Goal: Task Accomplishment & Management: Use online tool/utility

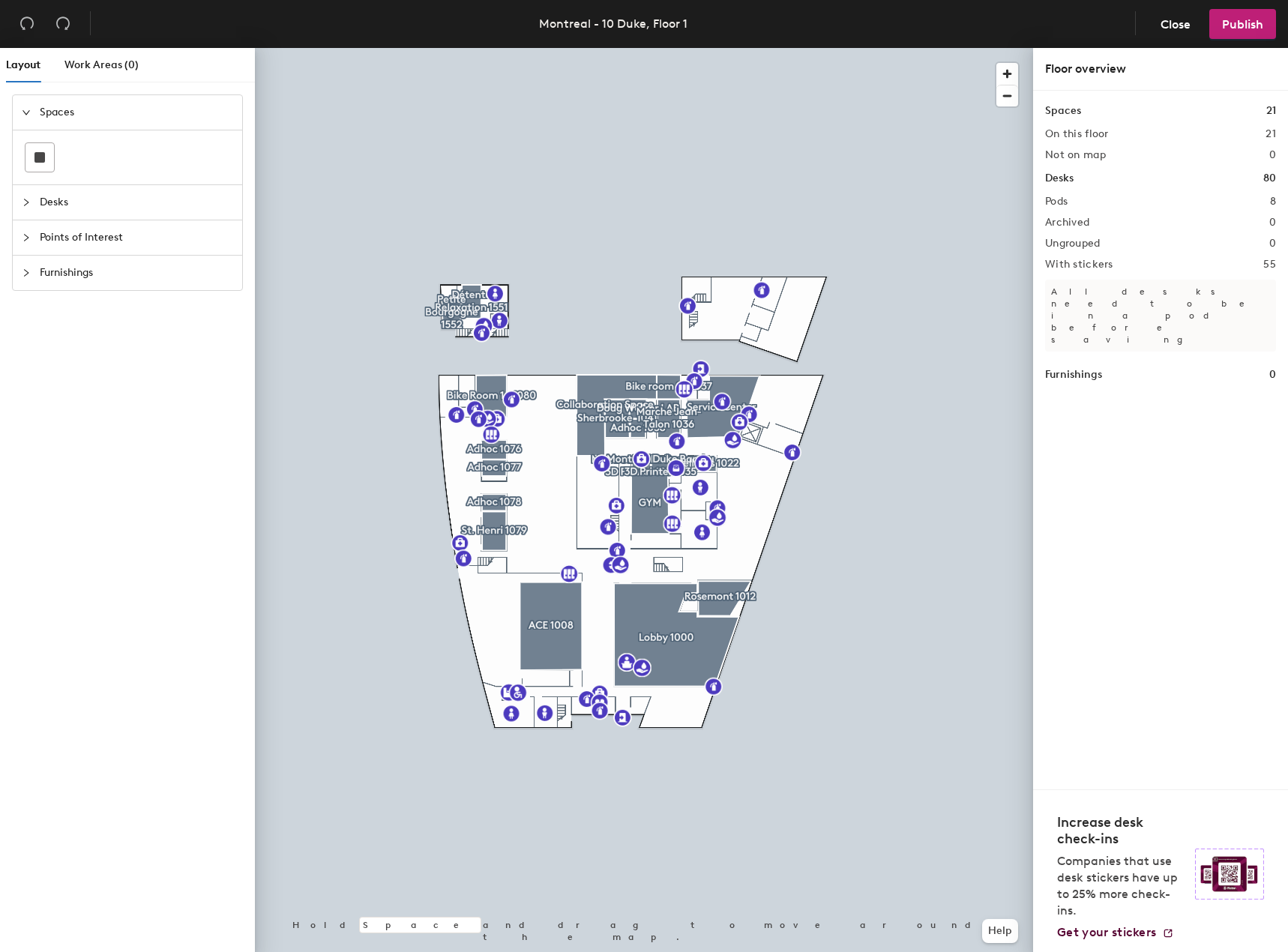
click at [44, 195] on span "Desks" at bounding box center [137, 203] width 194 height 35
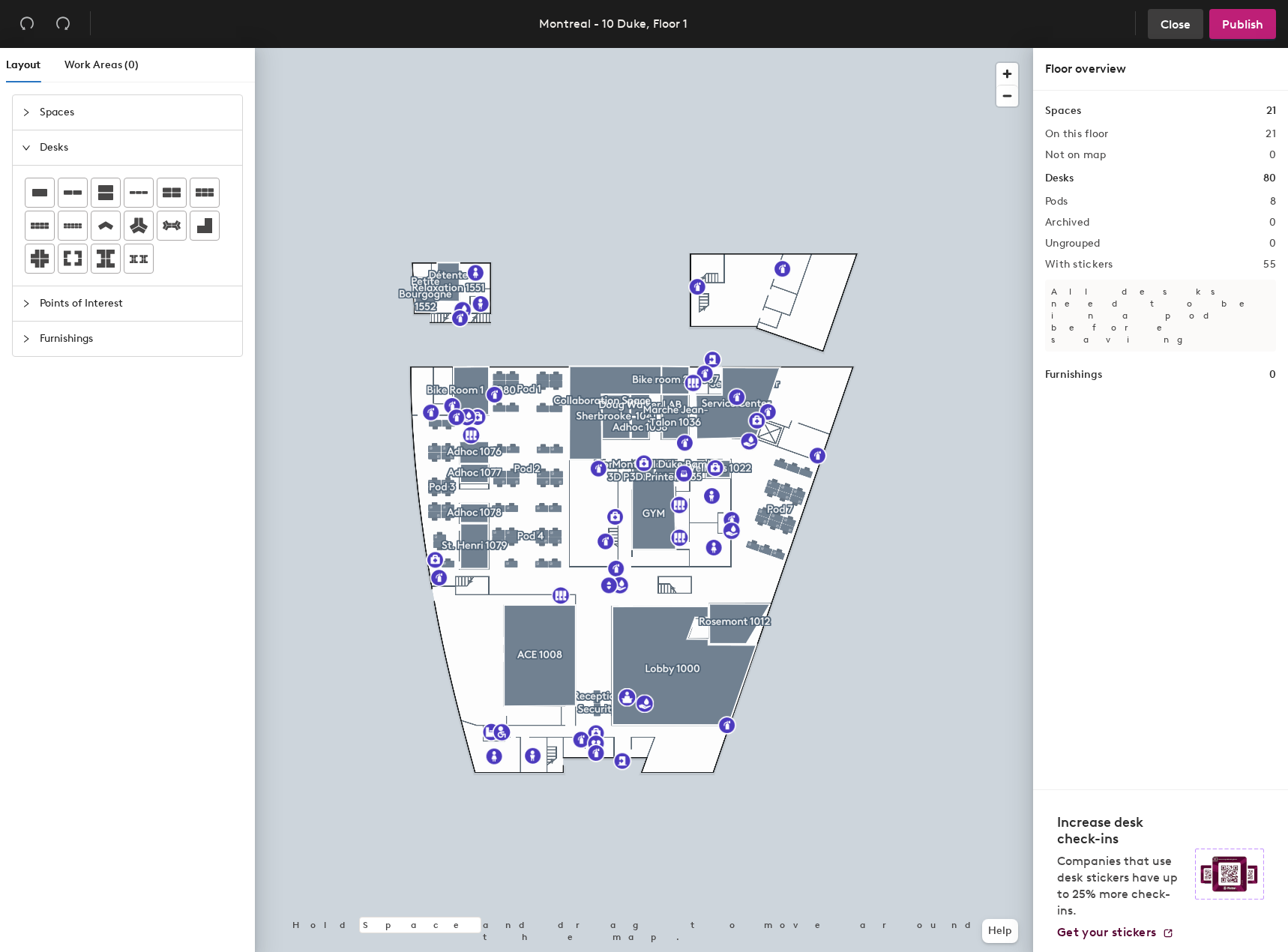
click at [1175, 24] on span "Close" at bounding box center [1175, 24] width 30 height 14
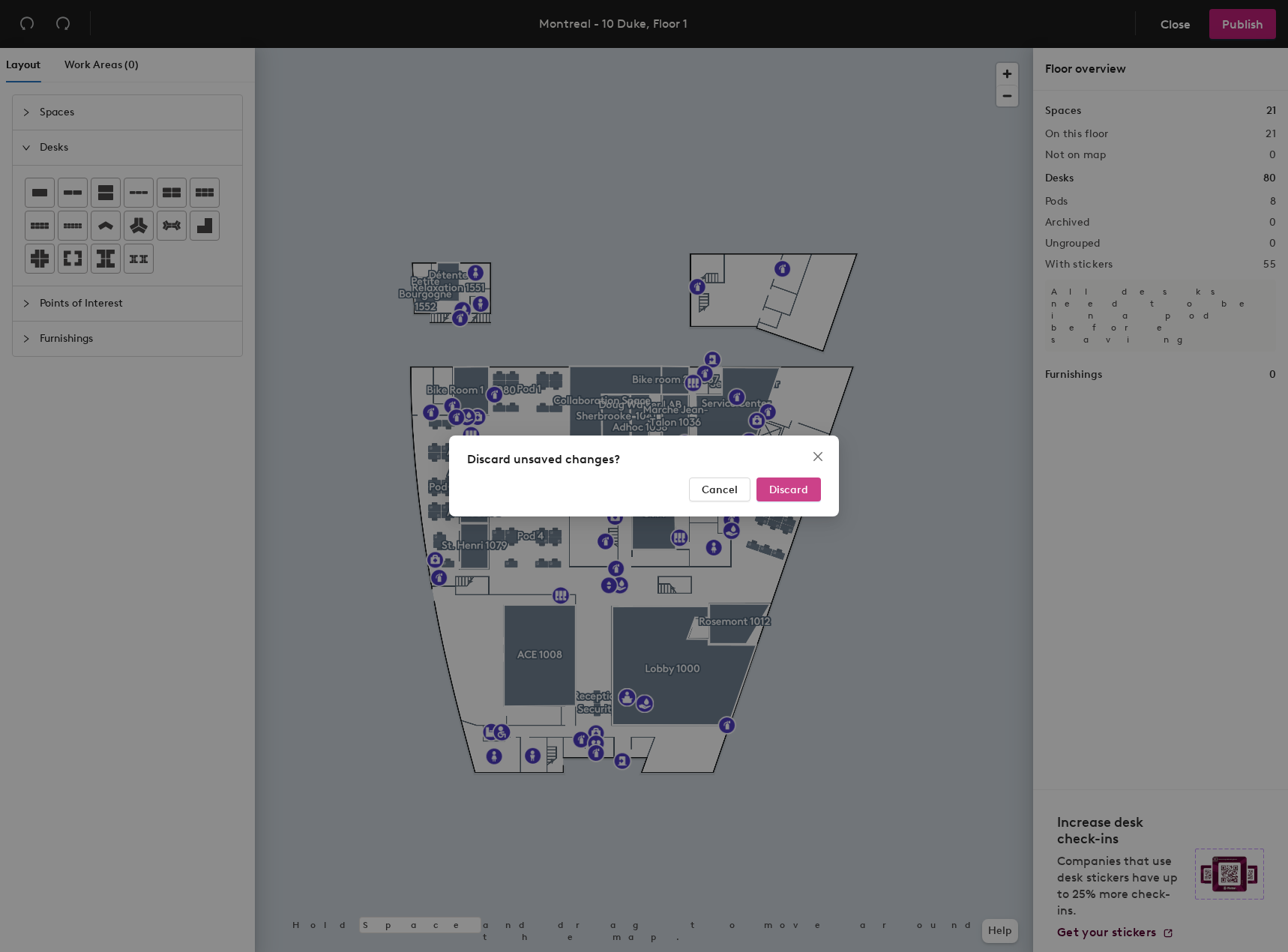
click at [763, 486] on button "Discard" at bounding box center [788, 490] width 65 height 24
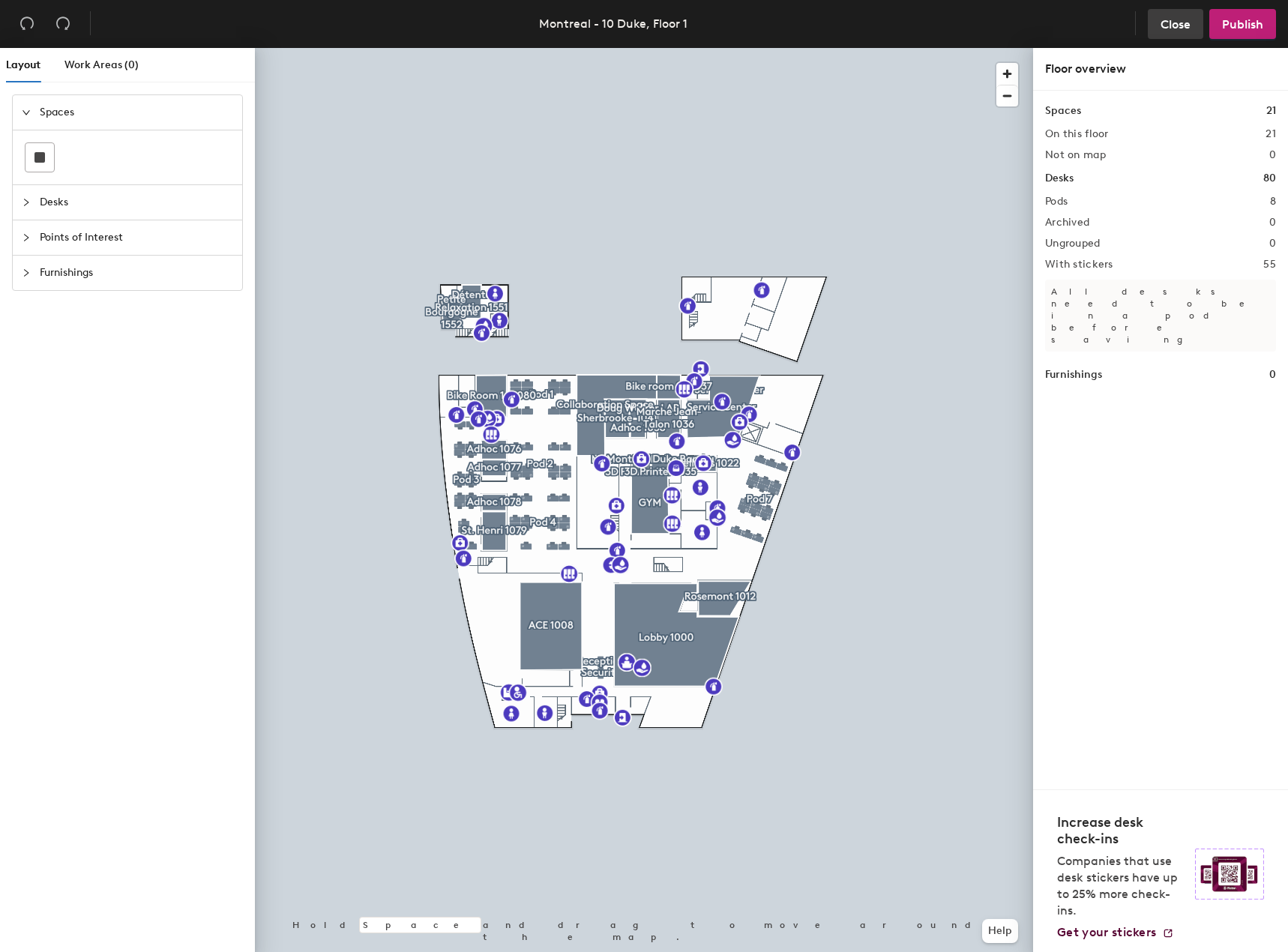
click at [1175, 28] on span "Close" at bounding box center [1175, 24] width 30 height 14
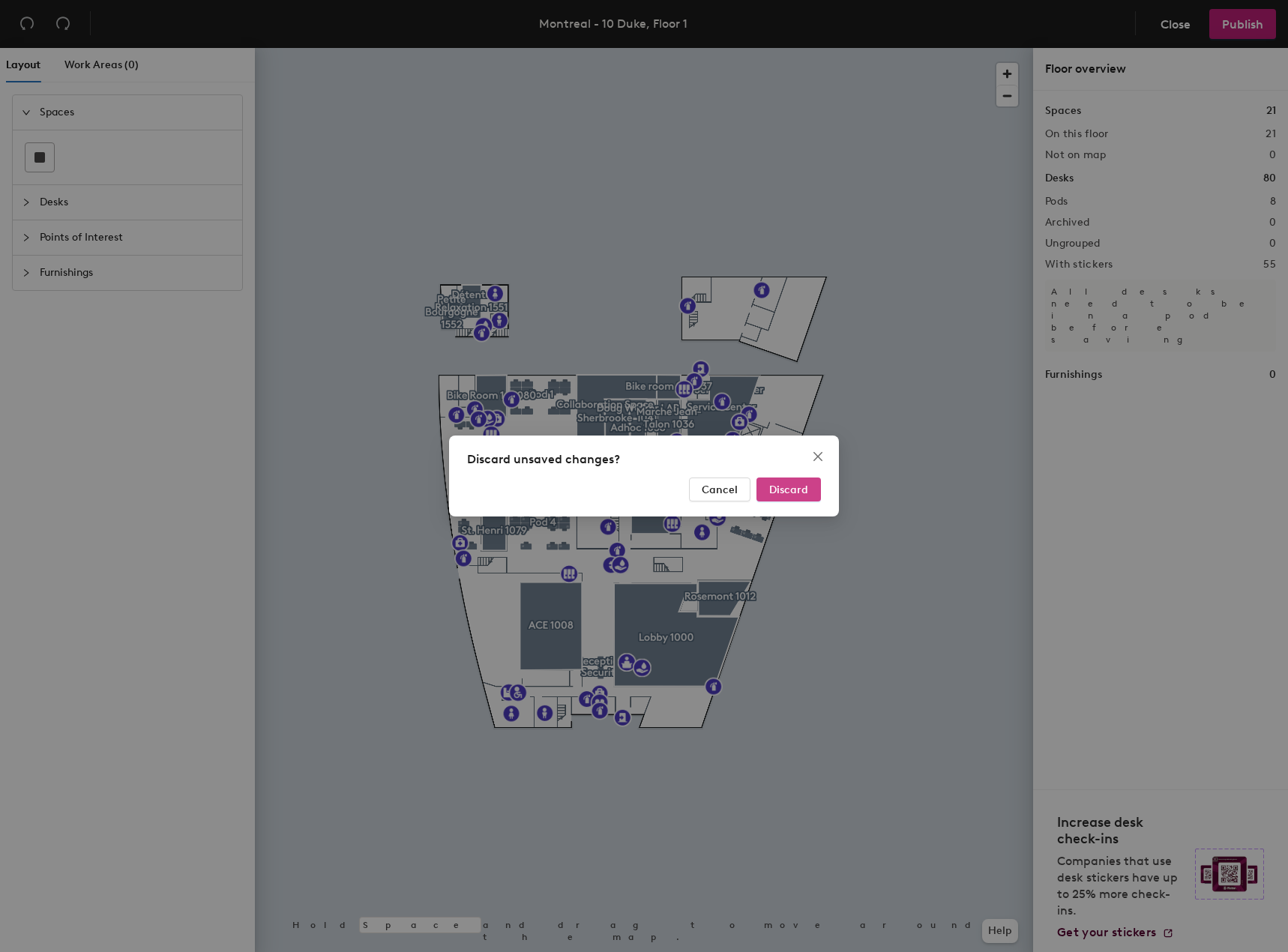
click at [782, 490] on span "Discard" at bounding box center [788, 490] width 39 height 13
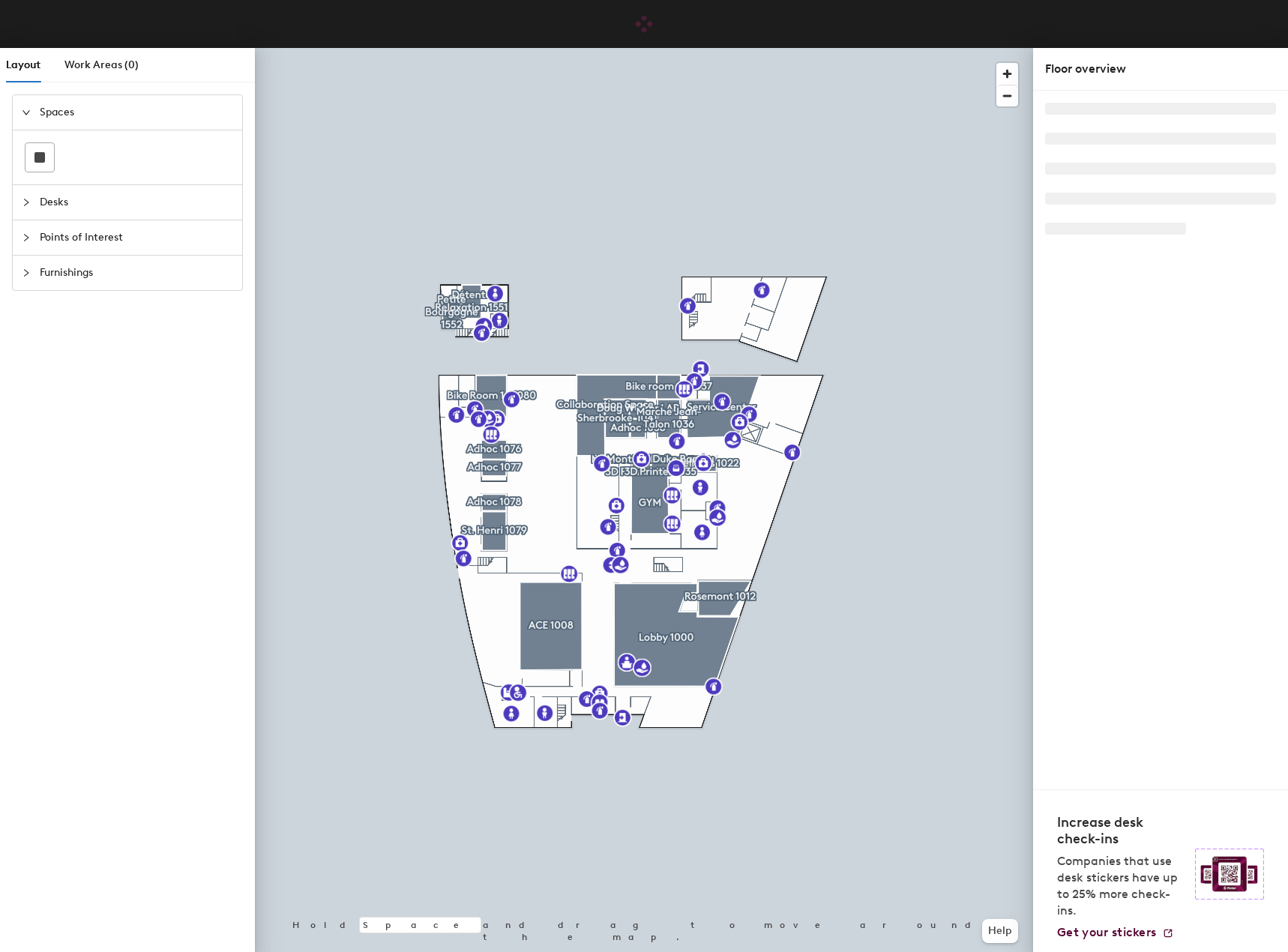
click at [25, 200] on icon "collapsed" at bounding box center [26, 203] width 9 height 9
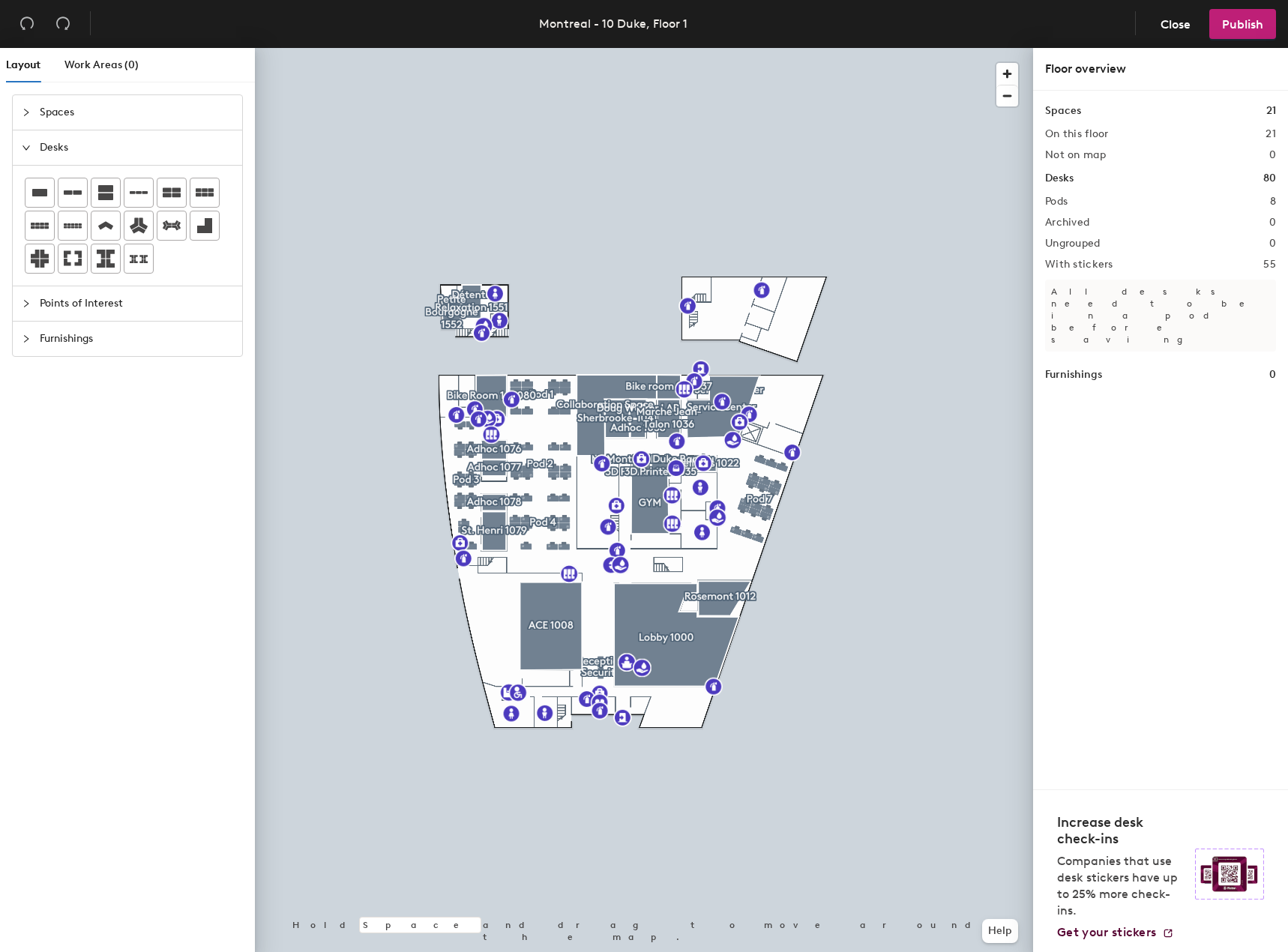
click at [631, 48] on div at bounding box center [644, 48] width 778 height 0
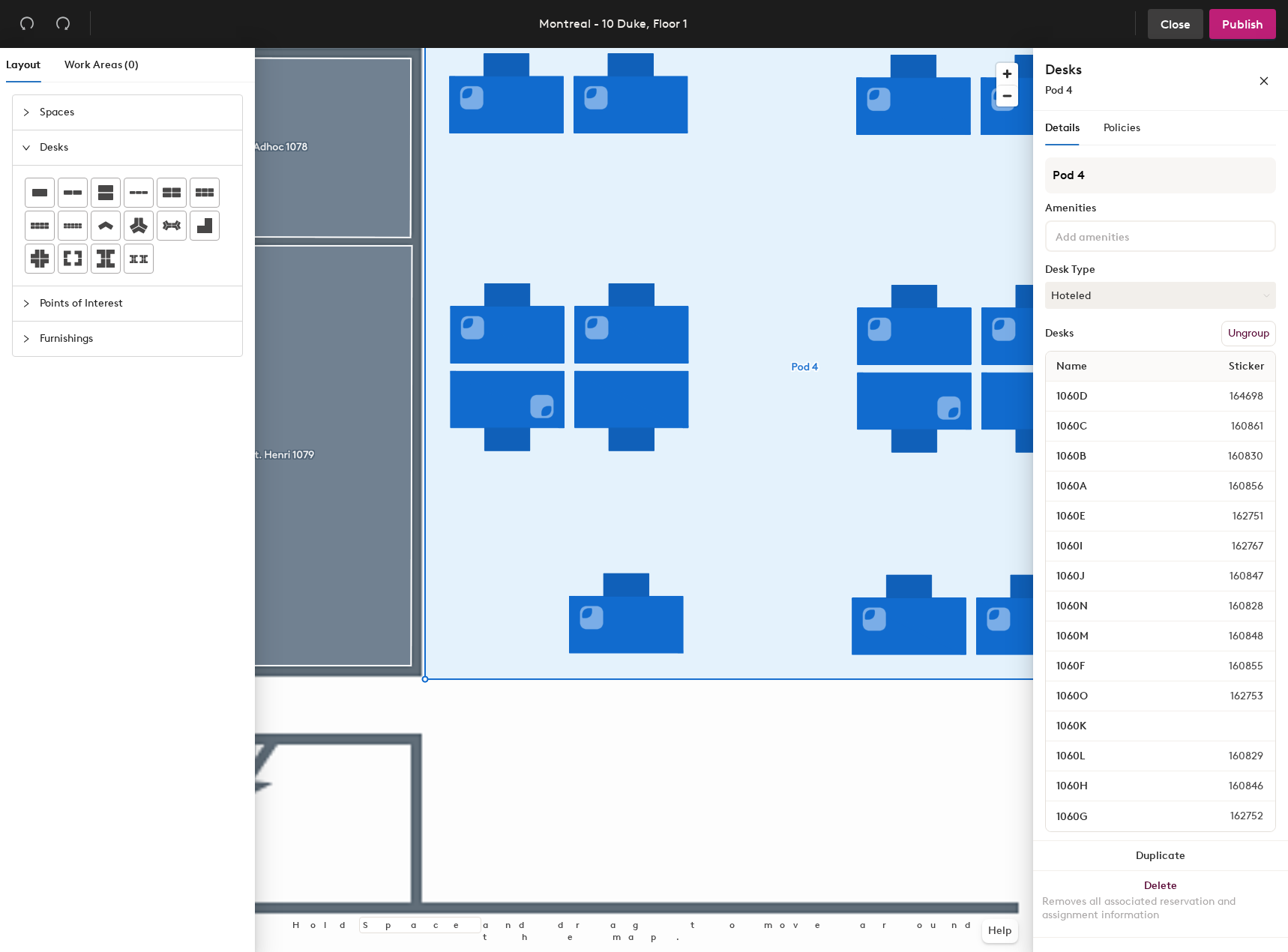
click at [1175, 15] on button "Close" at bounding box center [1175, 24] width 56 height 30
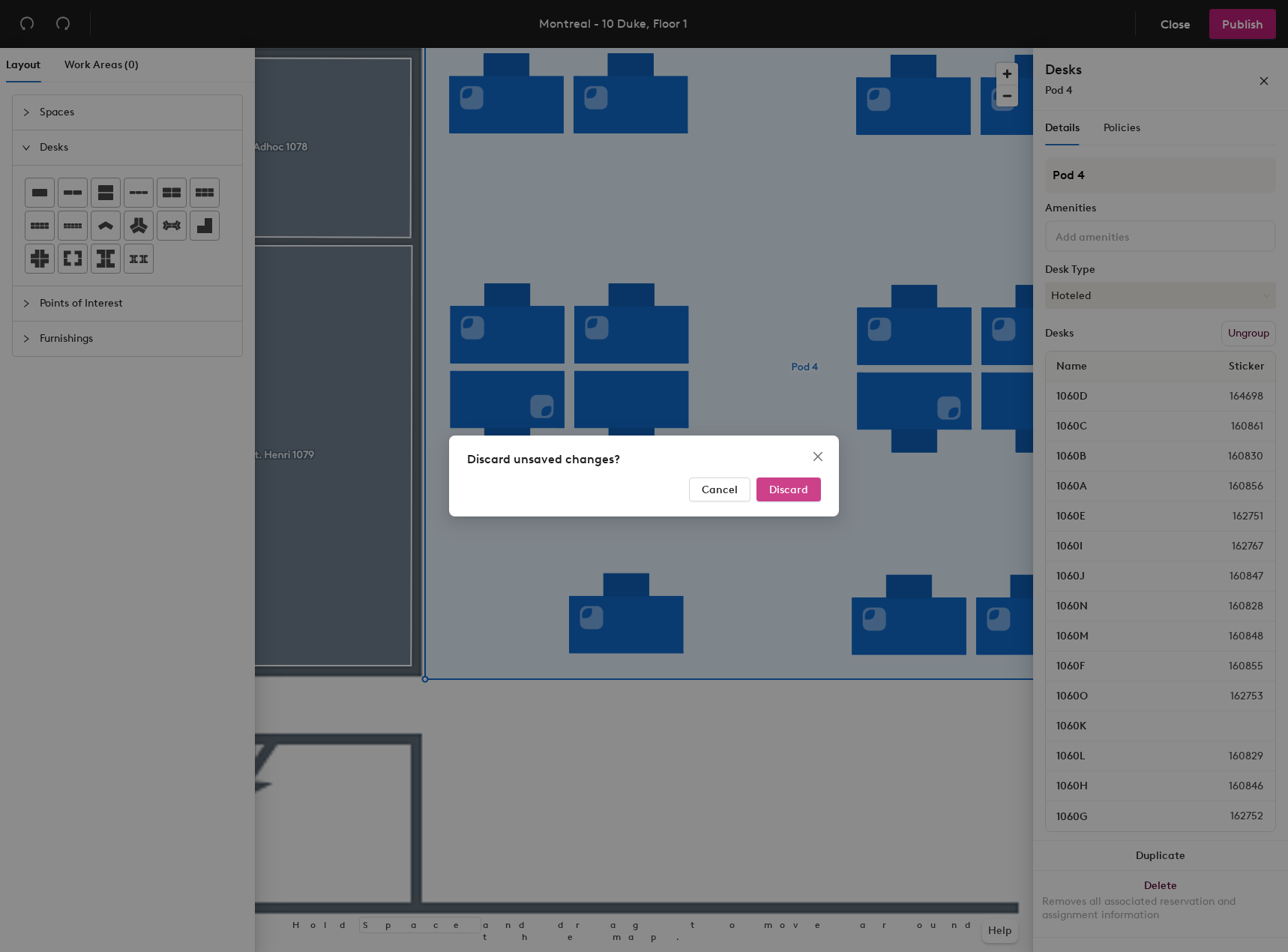
click at [765, 485] on button "Discard" at bounding box center [788, 490] width 65 height 24
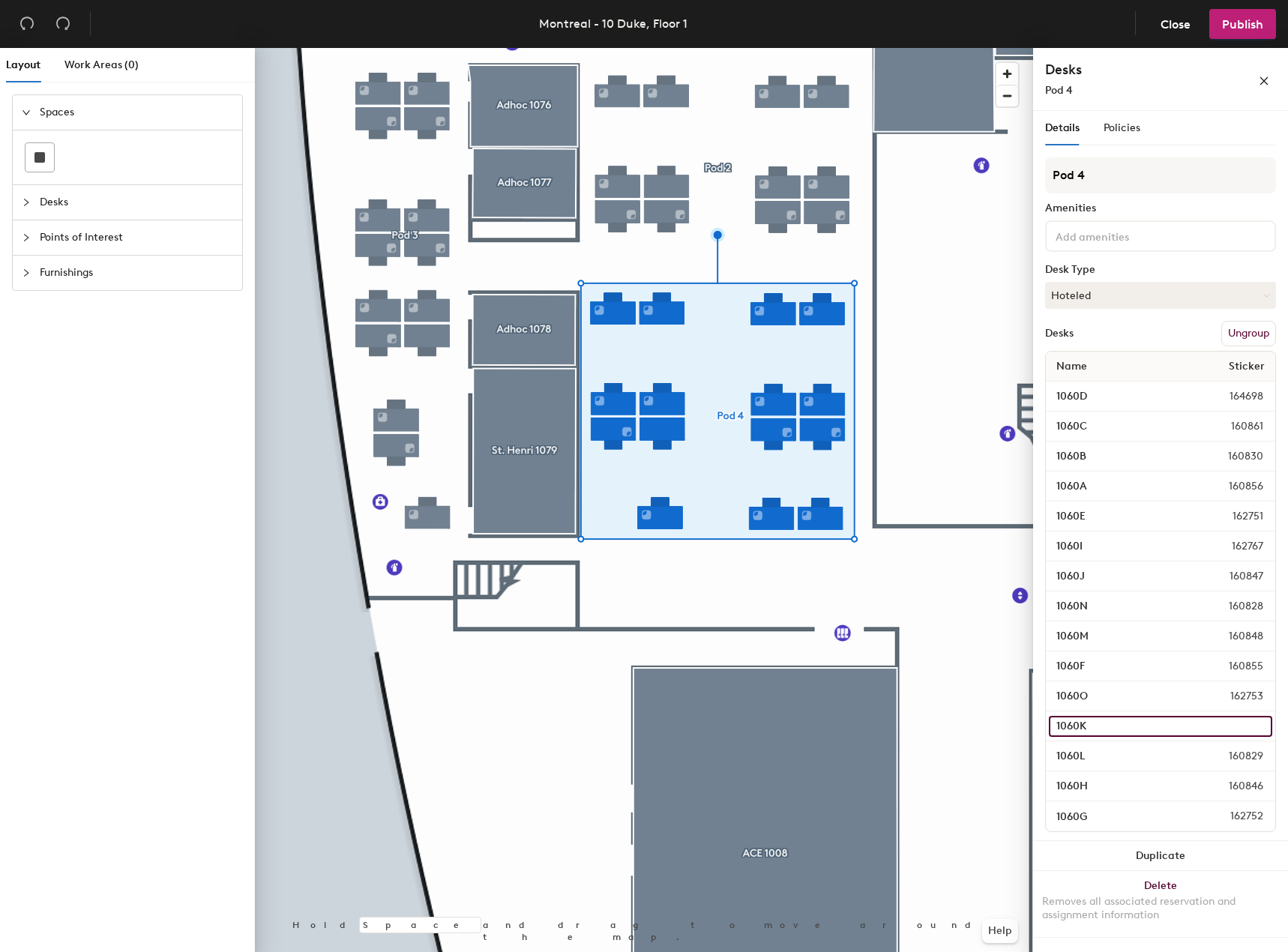
click at [1259, 726] on input "1060K" at bounding box center [1160, 726] width 224 height 21
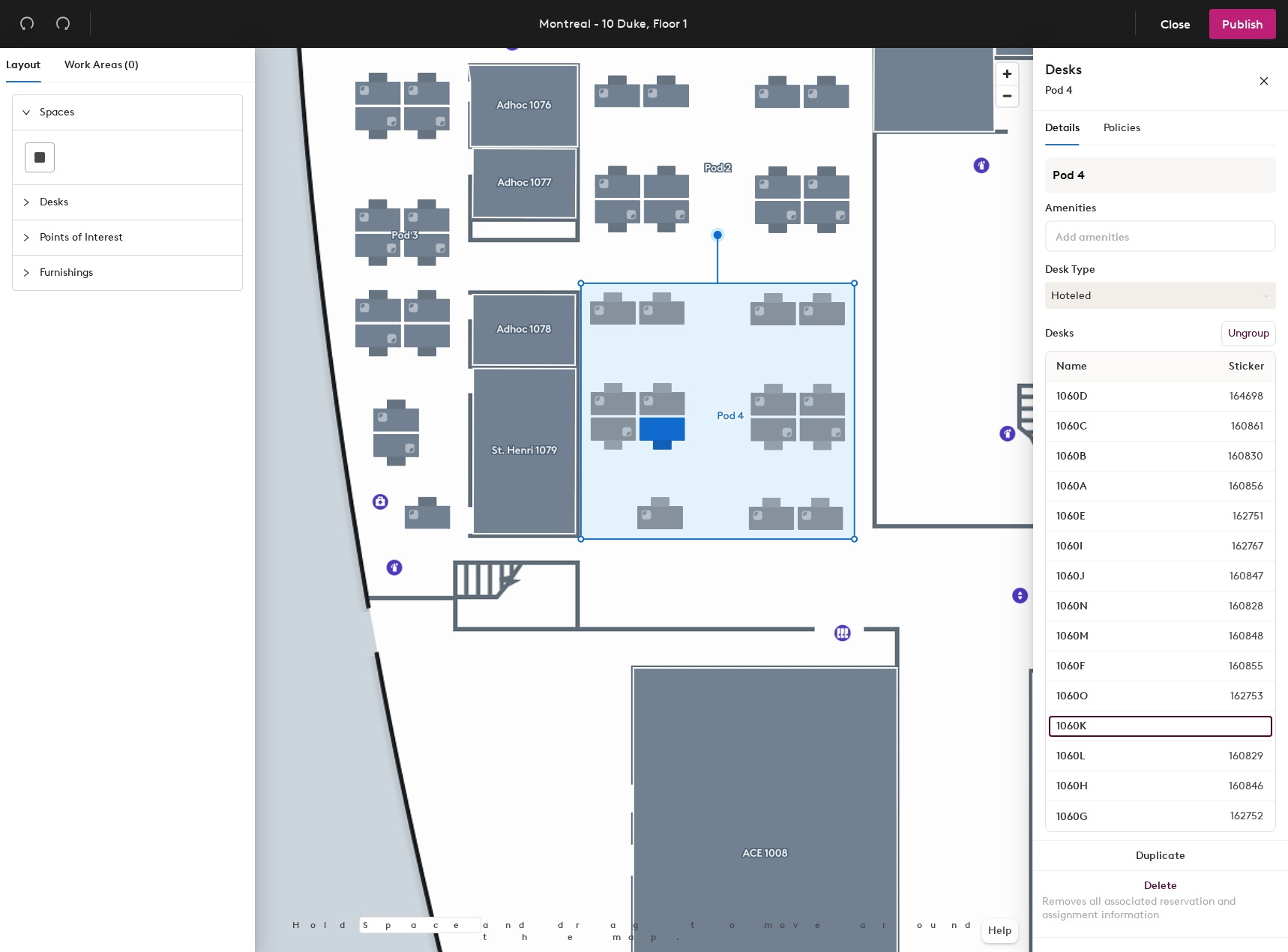
click at [1259, 726] on input "1060K" at bounding box center [1160, 726] width 224 height 21
click at [1217, 731] on input "1060K" at bounding box center [1160, 726] width 224 height 21
click at [1210, 64] on div "Desks Pod 4" at bounding box center [1160, 79] width 231 height 38
click at [1172, 26] on span "Close" at bounding box center [1175, 24] width 30 height 14
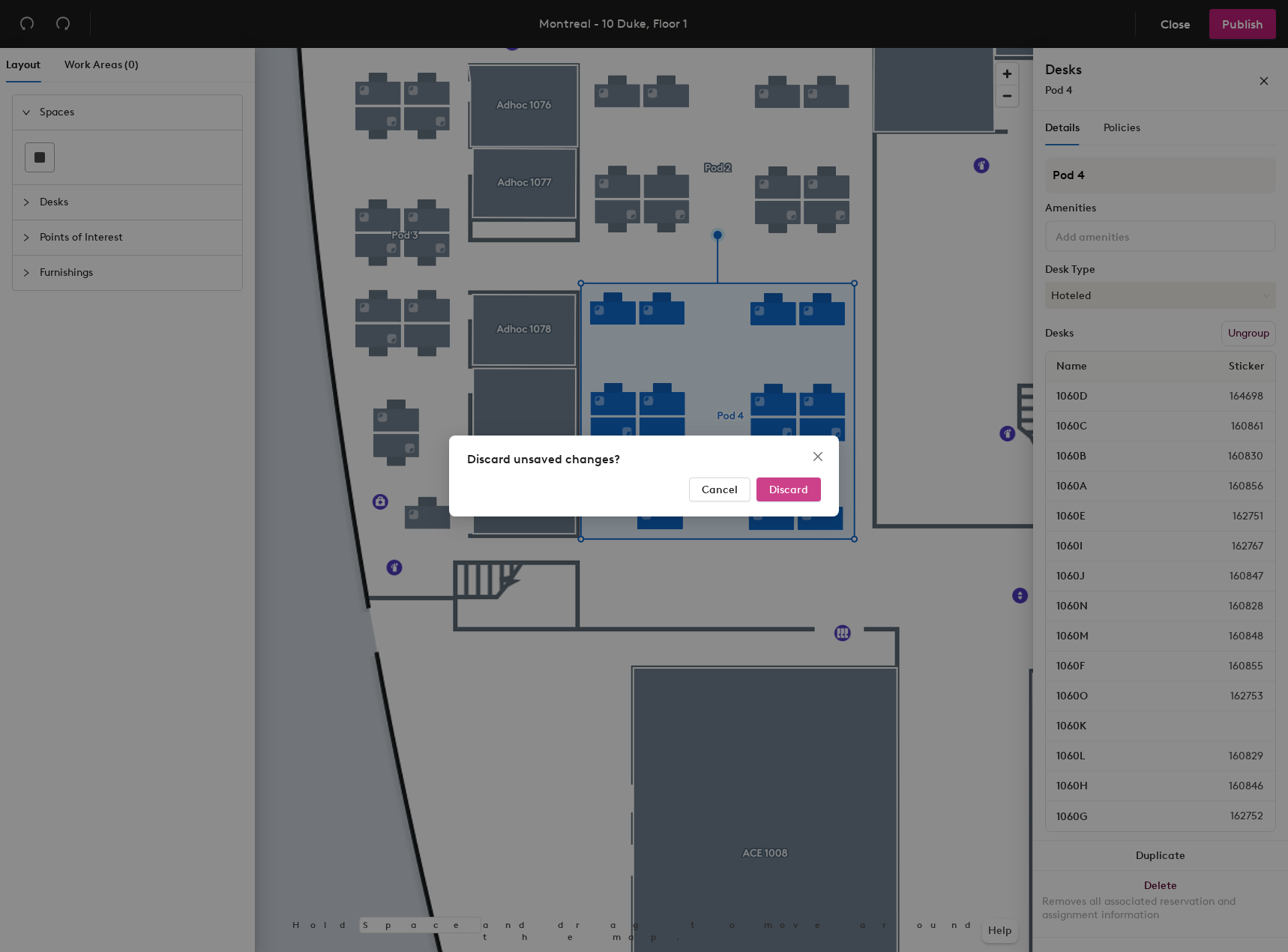
click at [793, 486] on span "Discard" at bounding box center [788, 490] width 39 height 13
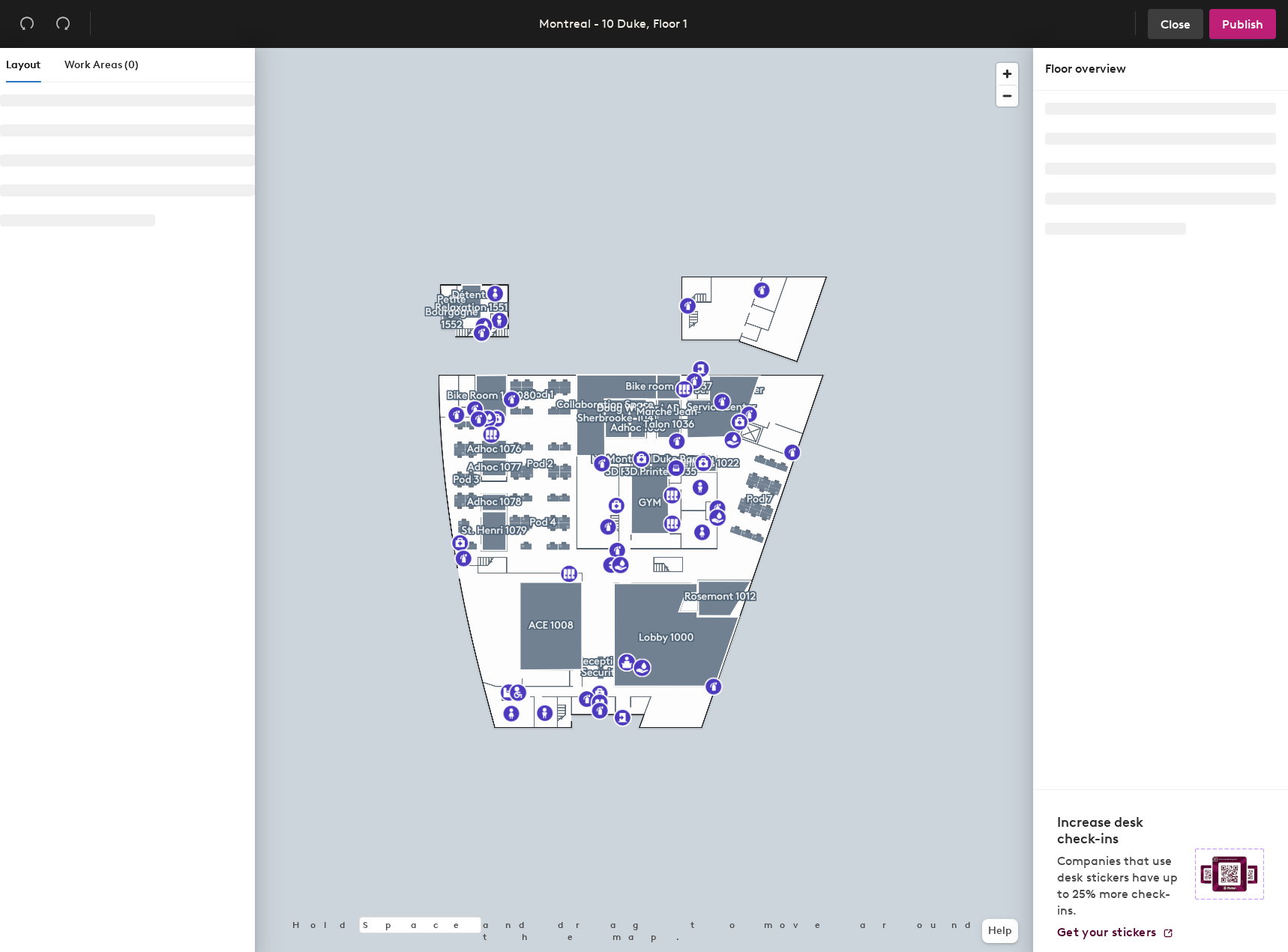
click at [1170, 17] on span "Close" at bounding box center [1175, 24] width 30 height 14
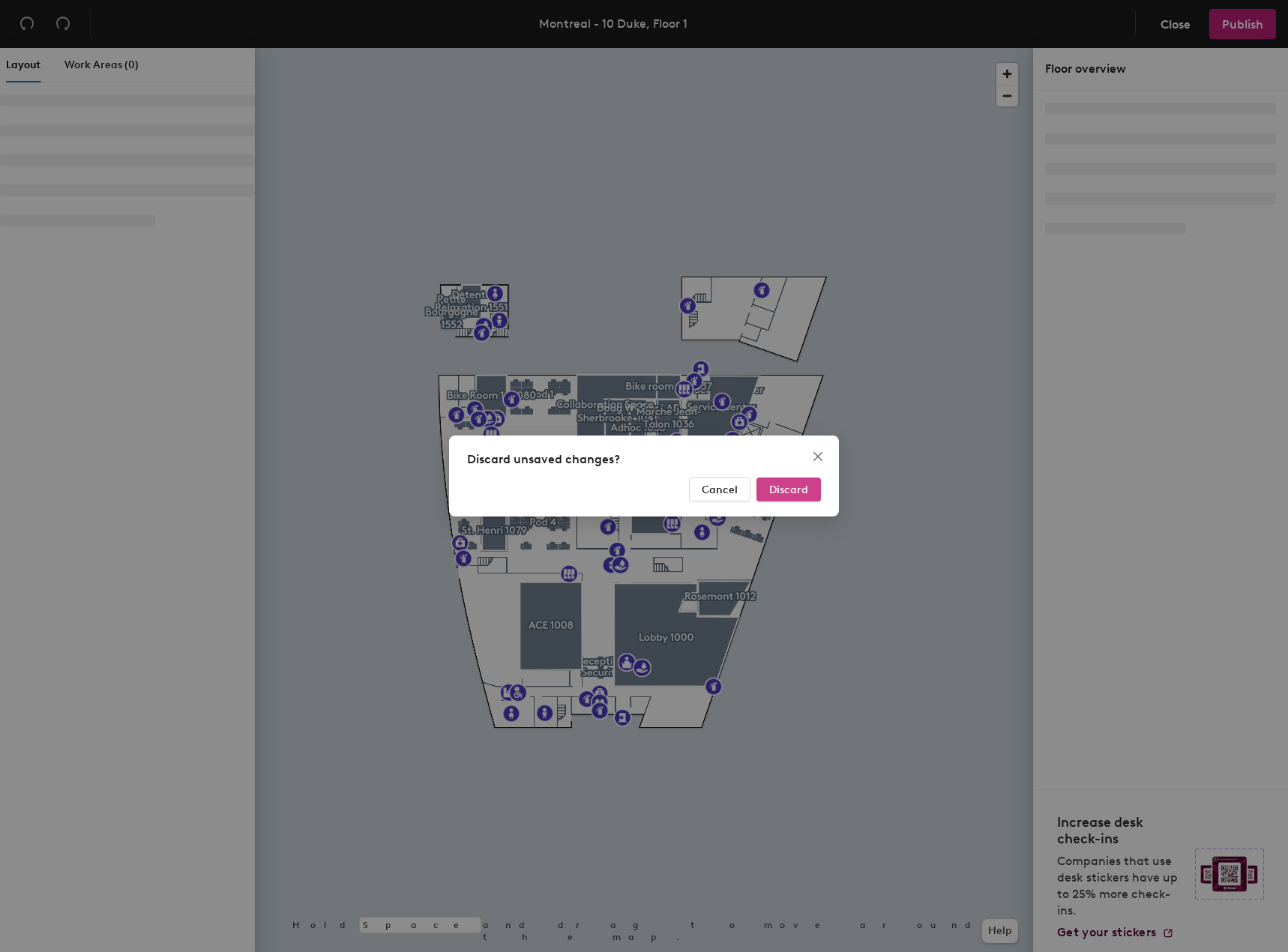
click at [781, 485] on span "Discard" at bounding box center [788, 490] width 39 height 13
